Goal: Task Accomplishment & Management: Manage account settings

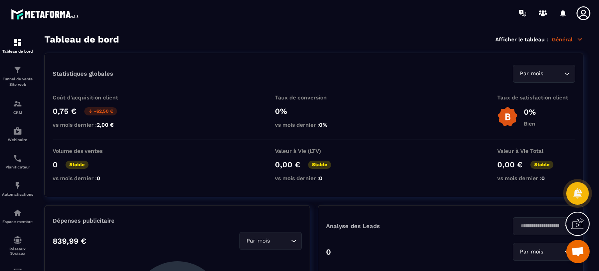
click at [586, 15] on icon at bounding box center [583, 13] width 16 height 16
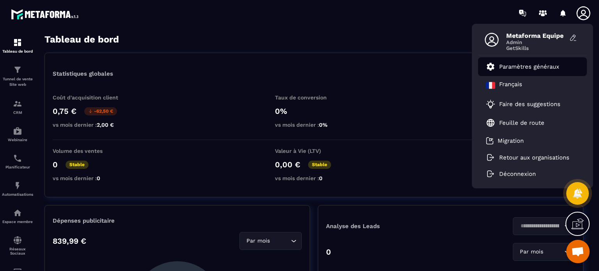
click at [507, 65] on p "Paramètres généraux" at bounding box center [529, 66] width 60 height 7
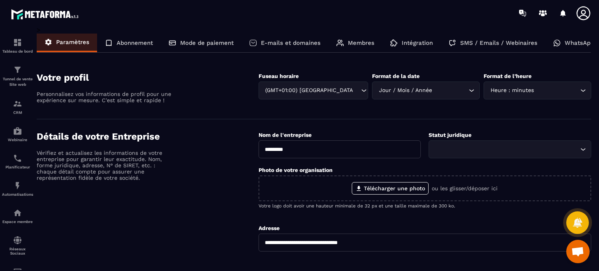
click at [360, 39] on div "Membres" at bounding box center [355, 43] width 54 height 19
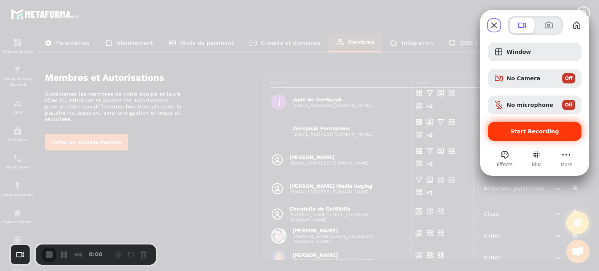
click at [530, 128] on span "Start Recording" at bounding box center [534, 131] width 49 height 6
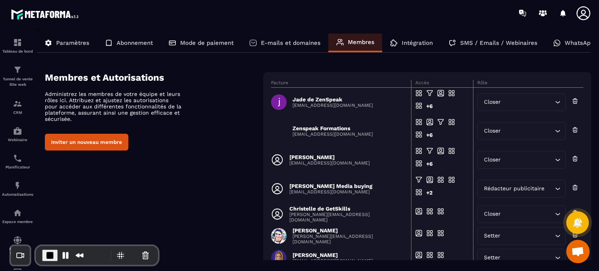
click at [117, 144] on button "Inviter un nouveau membre" at bounding box center [86, 142] width 83 height 17
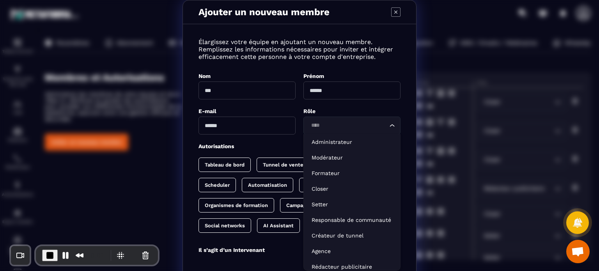
click at [325, 125] on input "Search for option" at bounding box center [347, 125] width 79 height 9
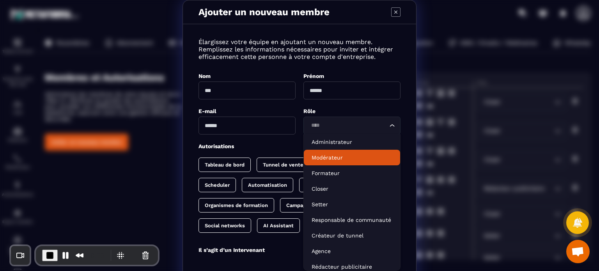
click at [325, 159] on p "Modérateur" at bounding box center [351, 158] width 81 height 8
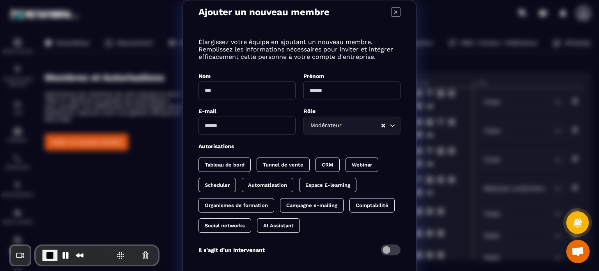
click at [320, 188] on div "Espace E-learning" at bounding box center [327, 185] width 57 height 14
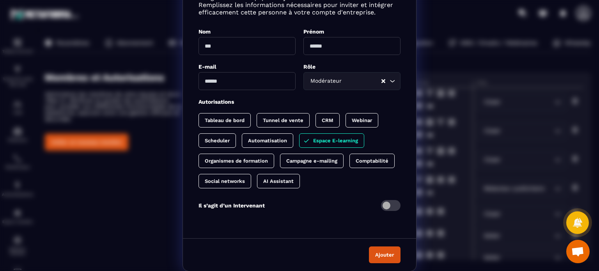
click at [88, 101] on div "Ajouter un nouveau membre Élargissez votre équipe en ajoutant un nouveau membre…" at bounding box center [299, 114] width 599 height 316
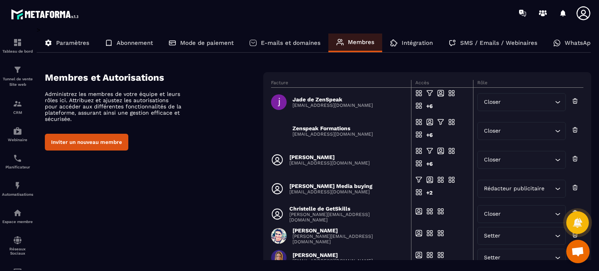
click at [258, 188] on div "Membres et Autorisations Administrez les membres de votre équipe et leurs rôles…" at bounding box center [318, 225] width 546 height 306
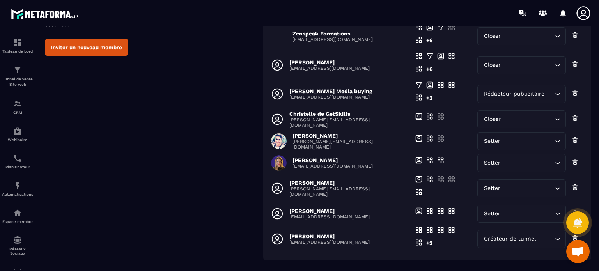
scroll to position [130, 0]
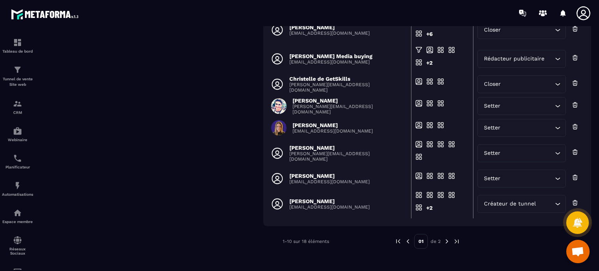
click at [444, 241] on img at bounding box center [446, 241] width 7 height 7
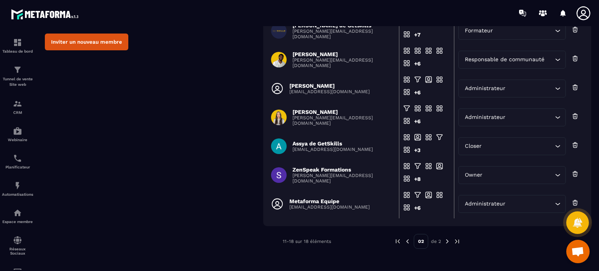
click at [214, 154] on div "Membres et Autorisations Administrez les membres de votre équipe et leurs rôles…" at bounding box center [318, 110] width 546 height 277
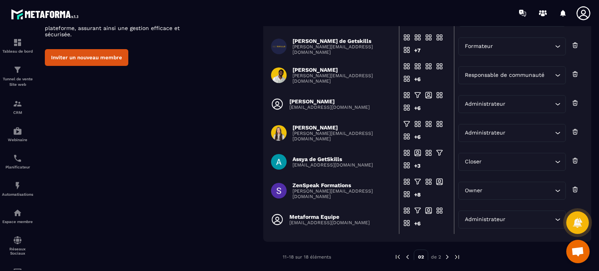
click at [327, 184] on div "ZenSpeak Formations [PERSON_NAME][EMAIL_ADDRESS][DOMAIN_NAME]" at bounding box center [332, 190] width 123 height 17
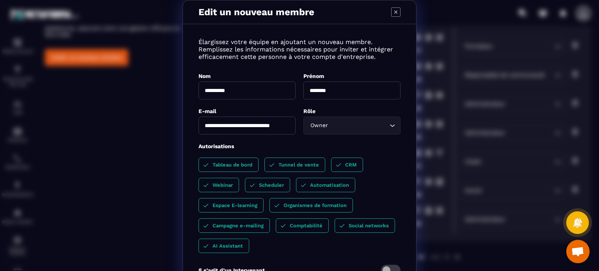
click at [74, 134] on div "**********" at bounding box center [299, 168] width 599 height 336
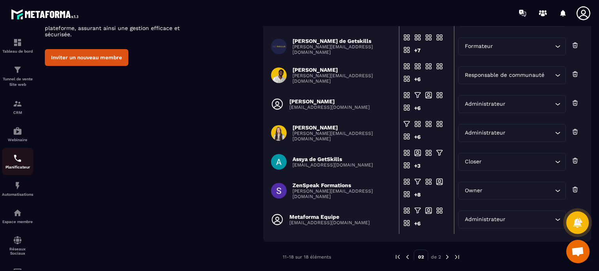
click at [20, 162] on img at bounding box center [17, 158] width 9 height 9
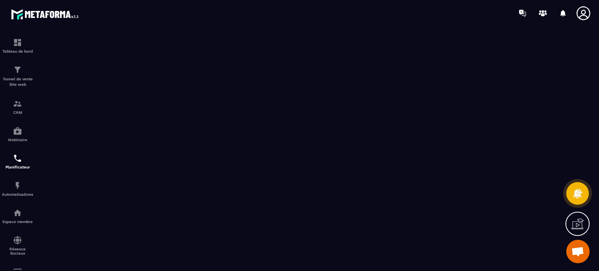
click at [574, 13] on div at bounding box center [554, 13] width 80 height 16
click at [586, 14] on icon at bounding box center [583, 13] width 16 height 16
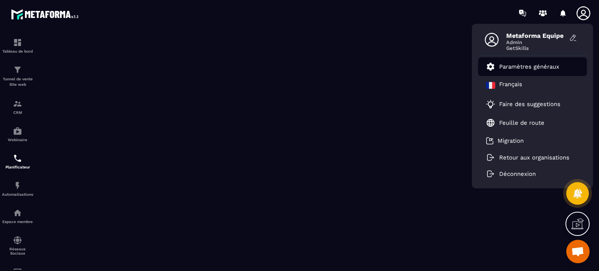
click at [525, 71] on link "Paramètres généraux" at bounding box center [522, 66] width 73 height 9
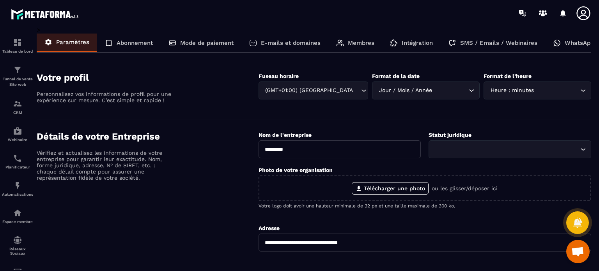
click at [180, 139] on h4 "Détails de votre Entreprise" at bounding box center [148, 136] width 222 height 11
click at [579, 18] on icon at bounding box center [583, 13] width 14 height 14
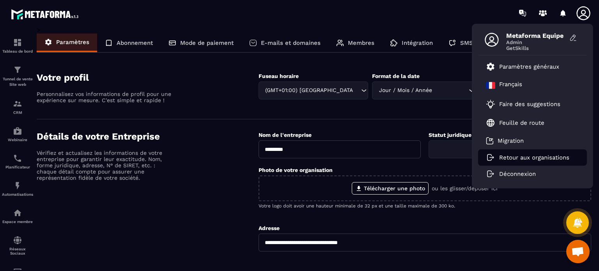
click at [506, 162] on li "Retour aux organisations" at bounding box center [532, 157] width 109 height 16
